Goal: Find specific page/section: Find specific page/section

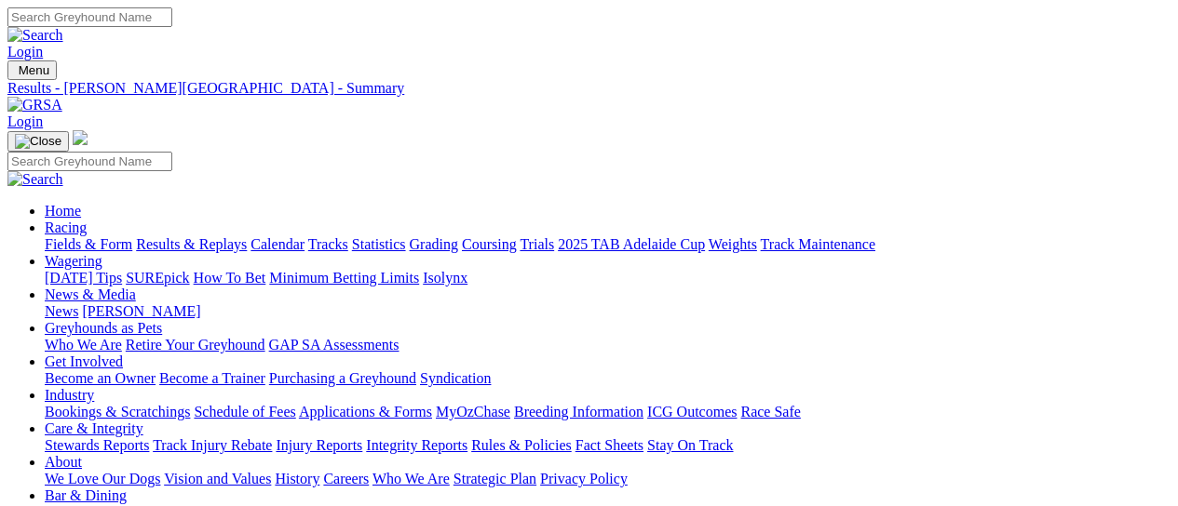
scroll to position [1489, 0]
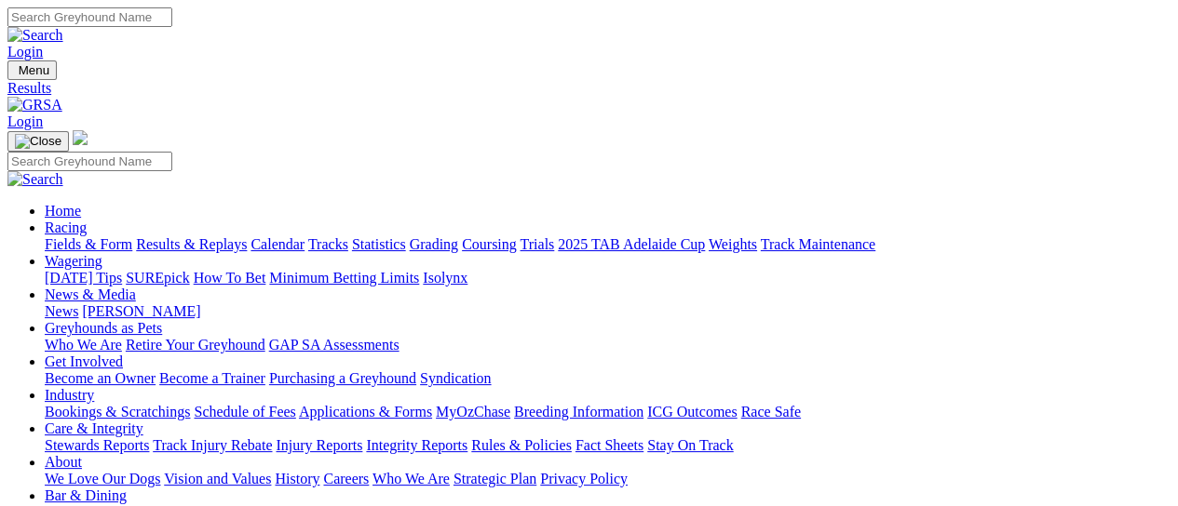
click at [94, 236] on link "Fields & Form" at bounding box center [89, 244] width 88 height 16
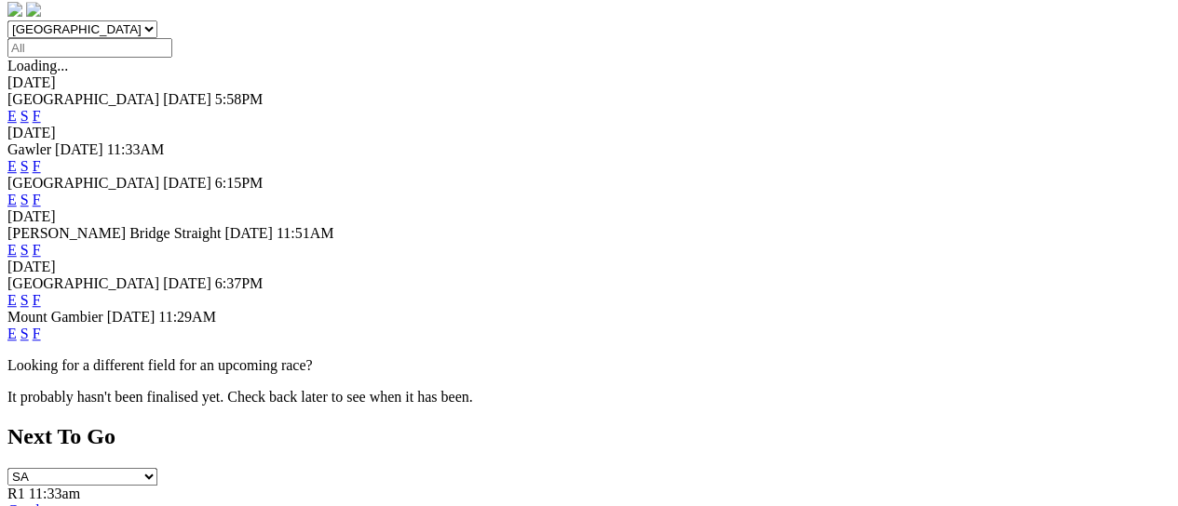
scroll to position [620, 0]
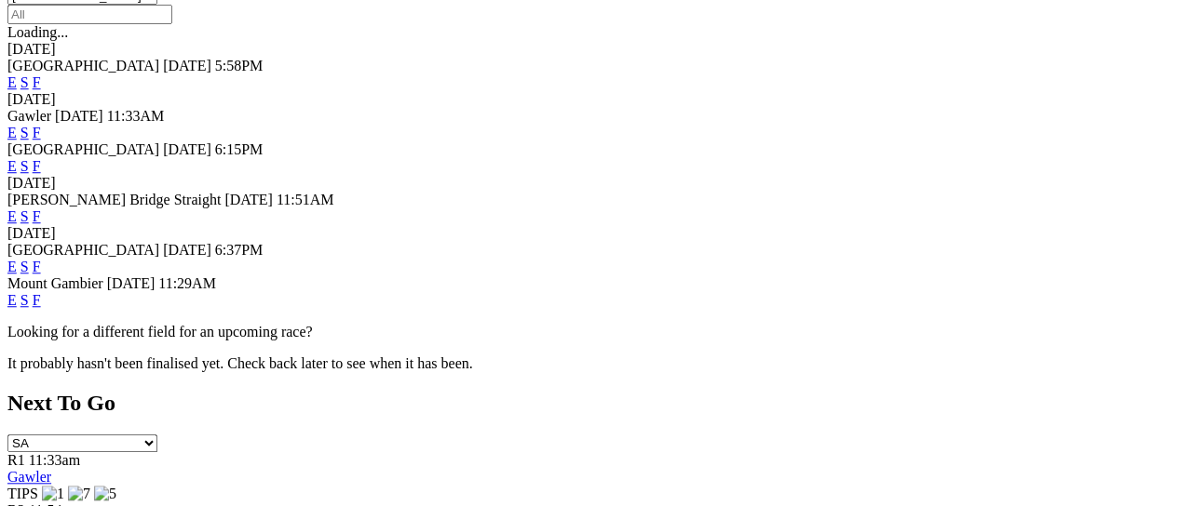
click at [41, 259] on link "F" at bounding box center [37, 267] width 8 height 16
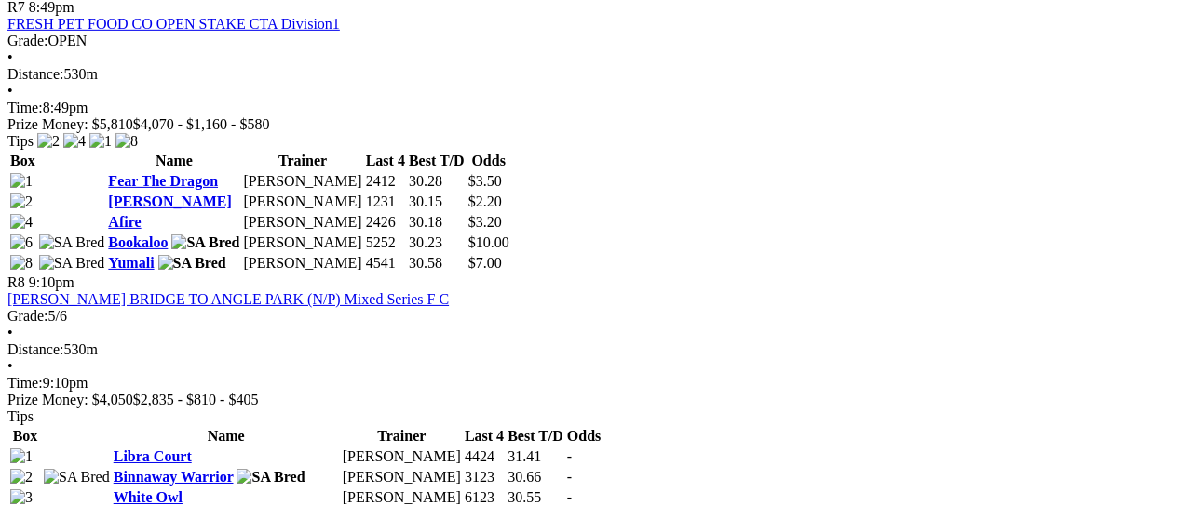
scroll to position [2979, 0]
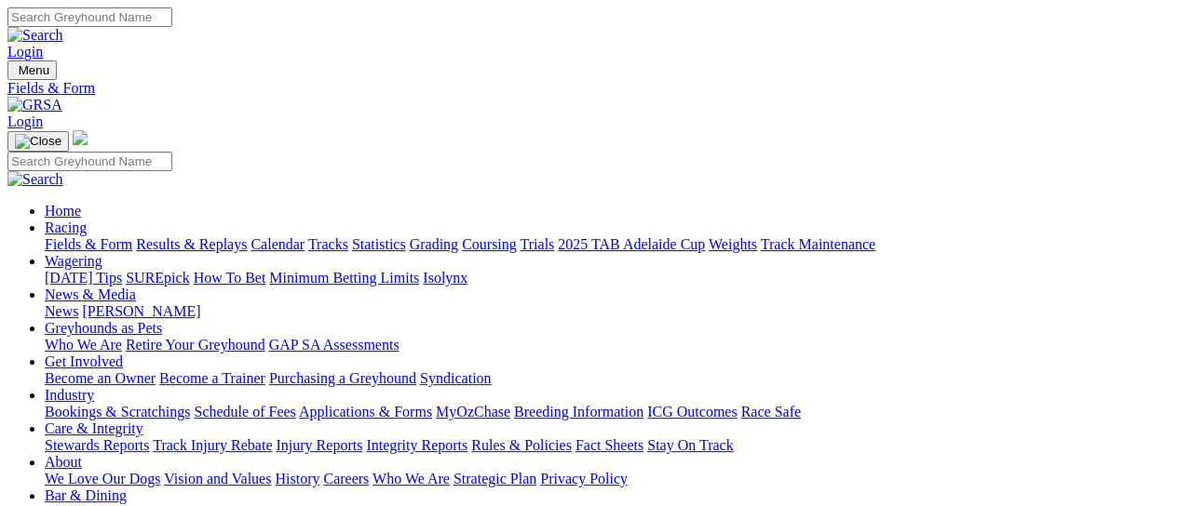
scroll to position [496, 0]
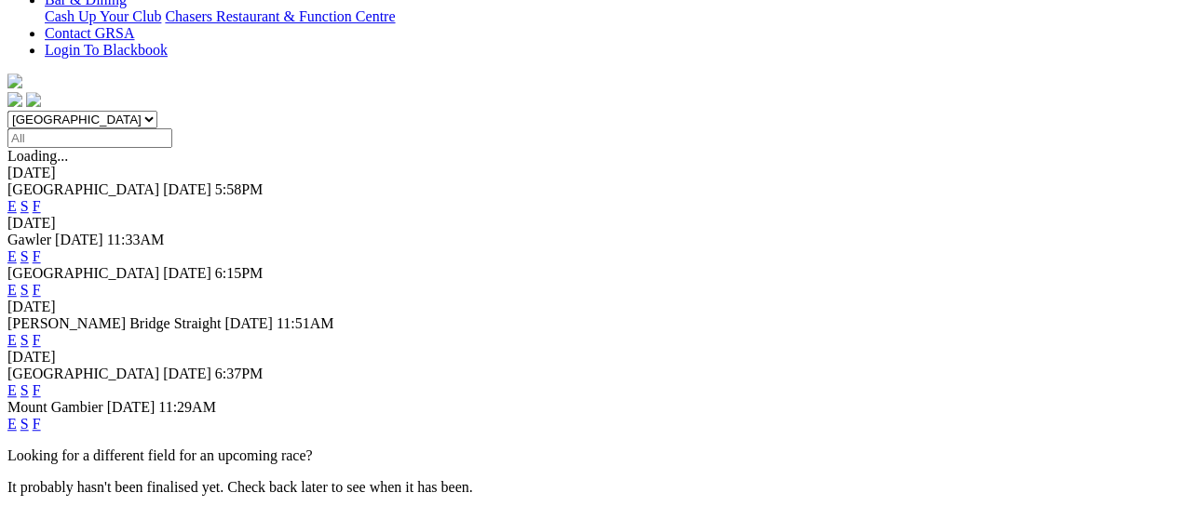
click at [41, 416] on link "F" at bounding box center [37, 424] width 8 height 16
